Goal: Task Accomplishment & Management: Manage account settings

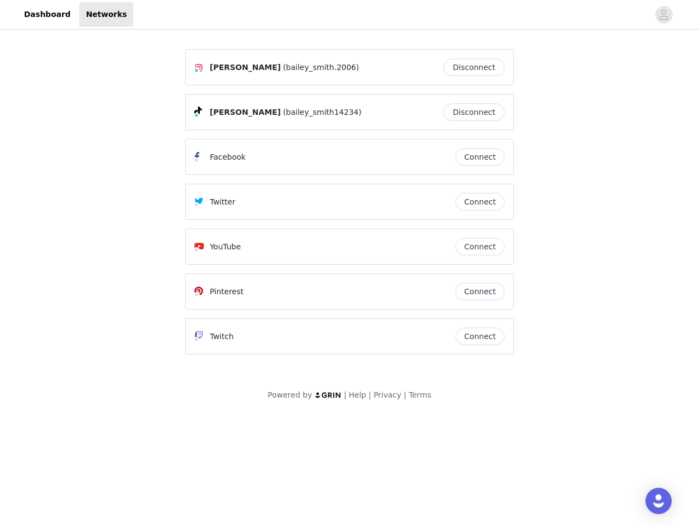
click at [350, 207] on div "Twitter" at bounding box center [325, 201] width 261 height 13
click at [350, 15] on div at bounding box center [391, 14] width 516 height 25
click at [664, 15] on icon "avatar" at bounding box center [664, 14] width 10 height 17
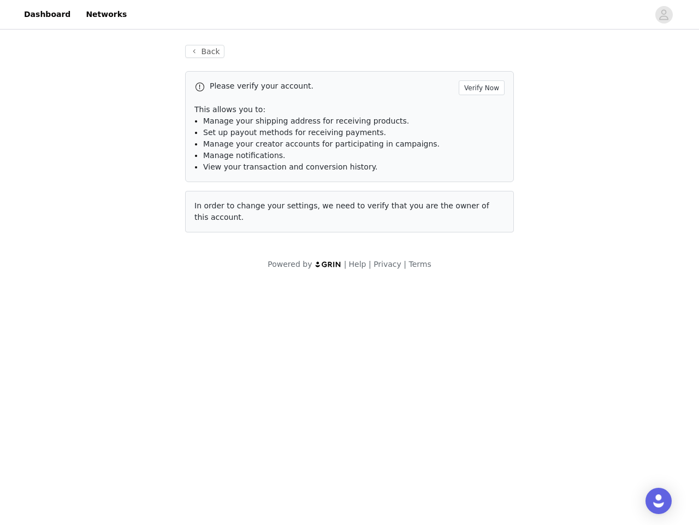
click at [477, 67] on div "Back Please verify your account. Verify Now This allows you to: Manage your shi…" at bounding box center [349, 139] width 355 height 214
click at [477, 112] on p "This allows you to:" at bounding box center [350, 109] width 310 height 11
click at [480, 157] on li "Manage notifications." at bounding box center [354, 155] width 302 height 11
click at [480, 202] on span "In order to change your settings, we need to verify that you are the owner of t…" at bounding box center [342, 211] width 295 height 20
click at [480, 246] on div "Back Please verify your account. Verify Now This allows you to: Manage your shi…" at bounding box center [349, 145] width 355 height 227
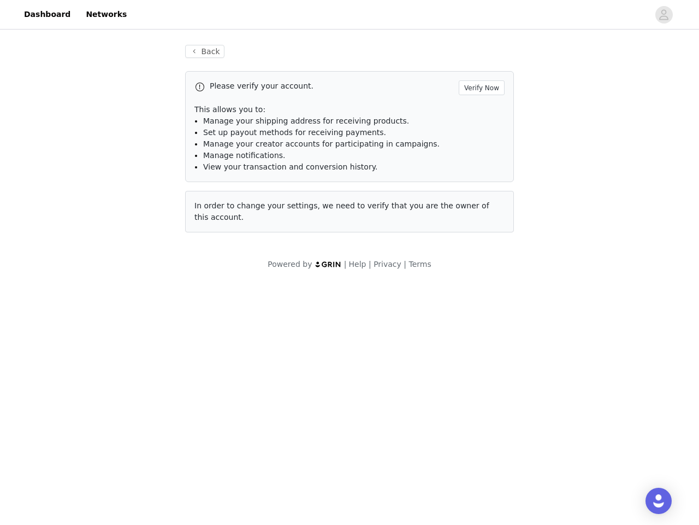
click at [480, 291] on body "Dashboard Networks Back Please verify your account. Verify Now This allows you …" at bounding box center [349, 262] width 699 height 525
